Goal: Check status: Check status

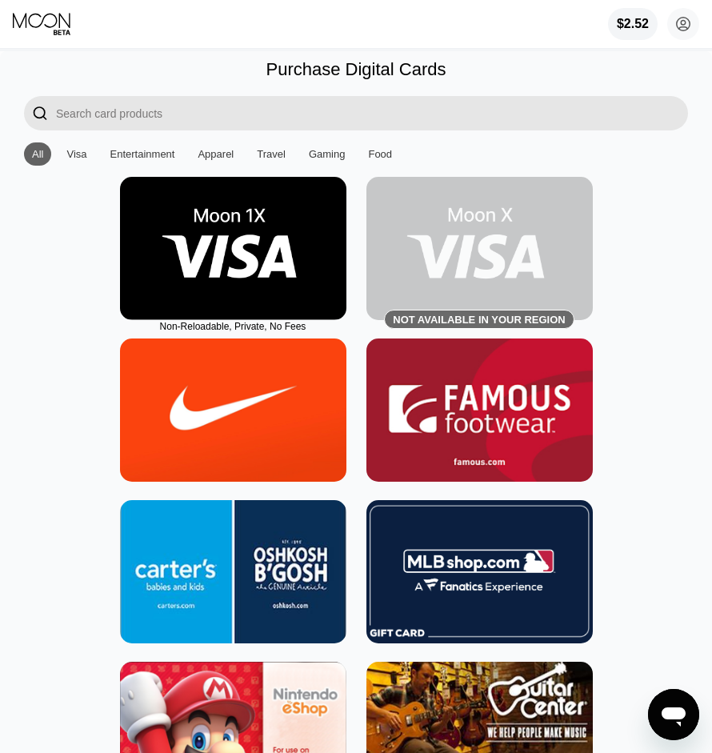
click at [463, 18] on div "$2.52 [PERSON_NAME] [EMAIL_ADDRESS][DOMAIN_NAME]  Home Settings Support Career…" at bounding box center [356, 24] width 712 height 48
click at [638, 30] on div "$2.52" at bounding box center [633, 24] width 33 height 14
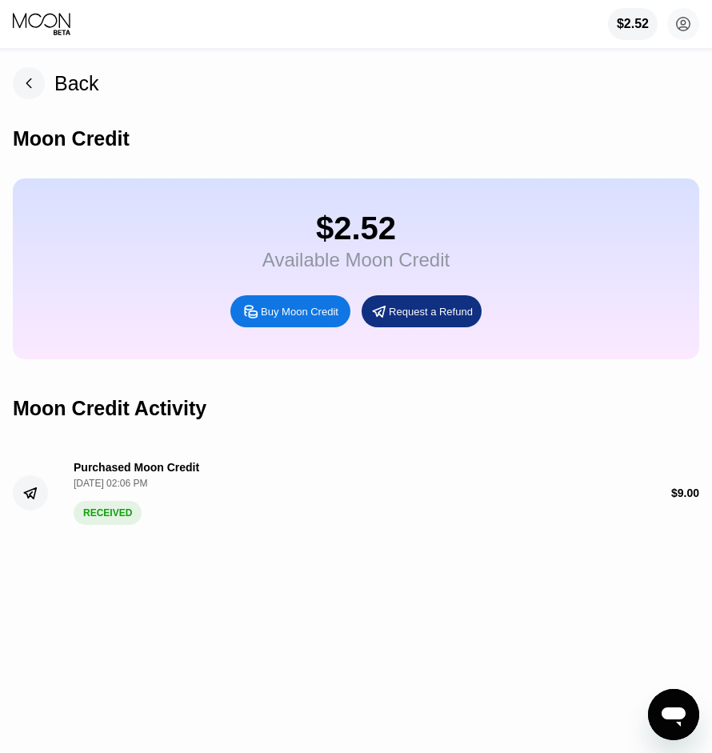
click at [78, 36] on div at bounding box center [47, 24] width 68 height 24
click at [54, 31] on icon at bounding box center [43, 24] width 60 height 24
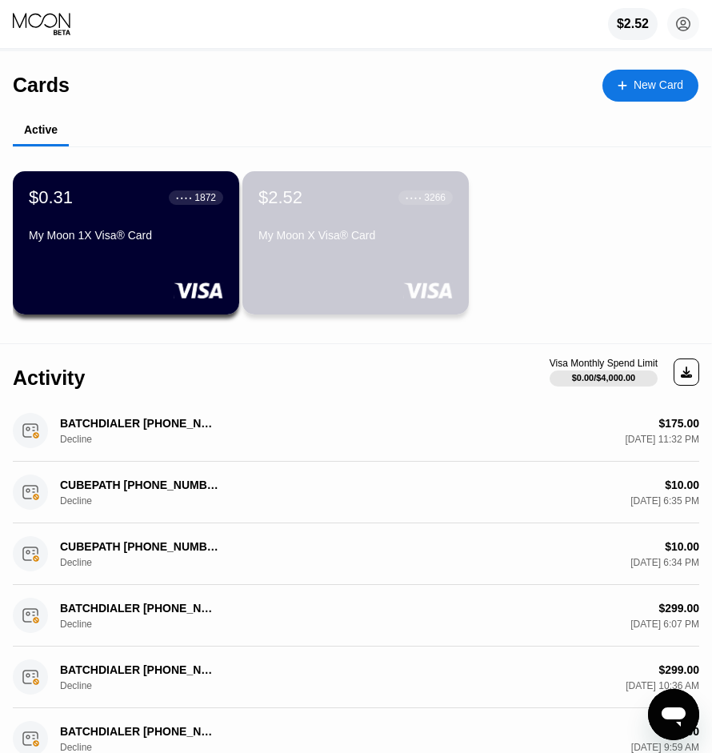
click at [391, 231] on div "$2.52 ● ● ● ● 3266 My Moon X Visa® Card" at bounding box center [356, 217] width 195 height 61
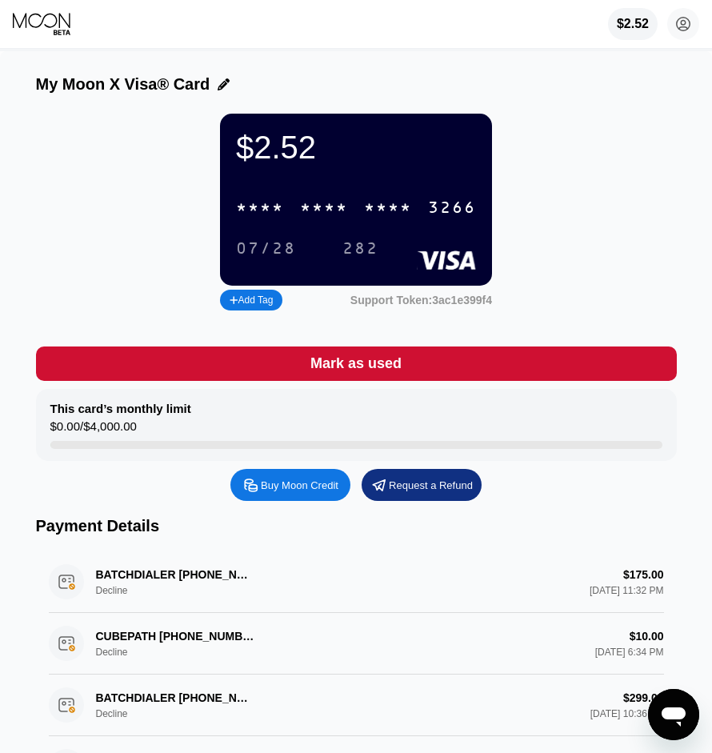
click at [331, 210] on div "* * * * * * * * * * * * 3266" at bounding box center [356, 207] width 259 height 33
